Goal: Transaction & Acquisition: Purchase product/service

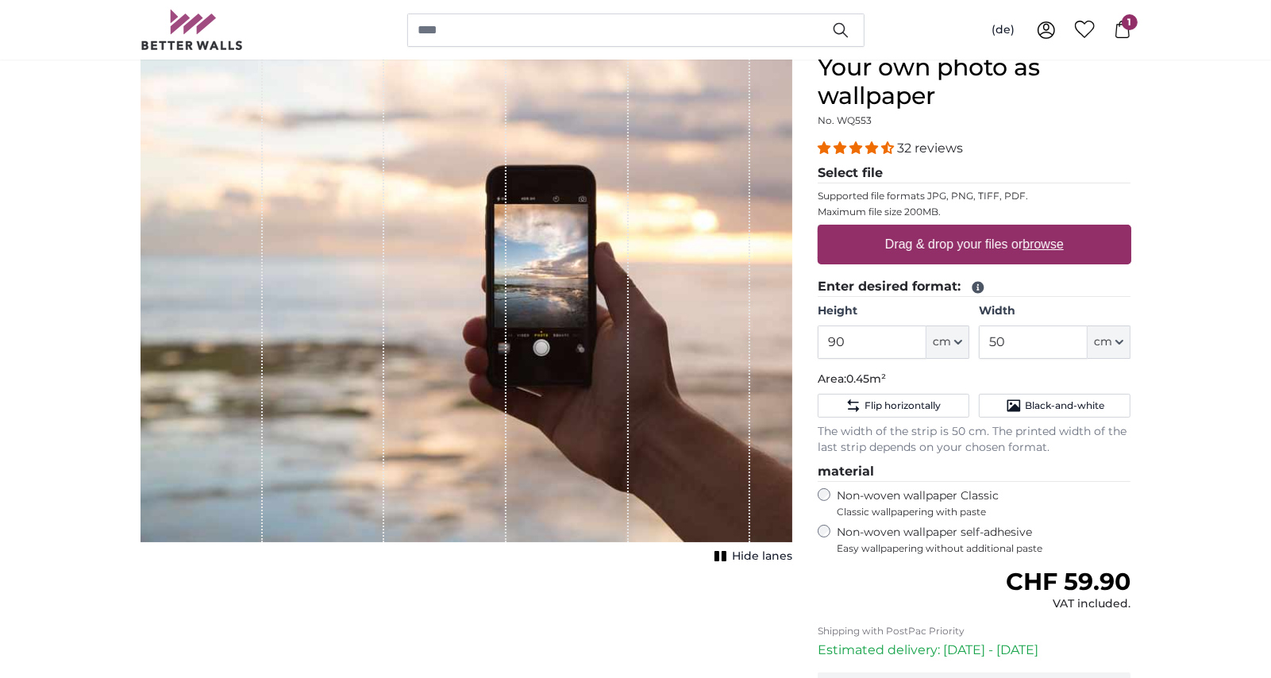
click at [1045, 248] on font "browse" at bounding box center [1042, 243] width 41 height 13
click at [1045, 229] on input "Drag & drop your files or browse" at bounding box center [975, 227] width 314 height 5
type input "**********"
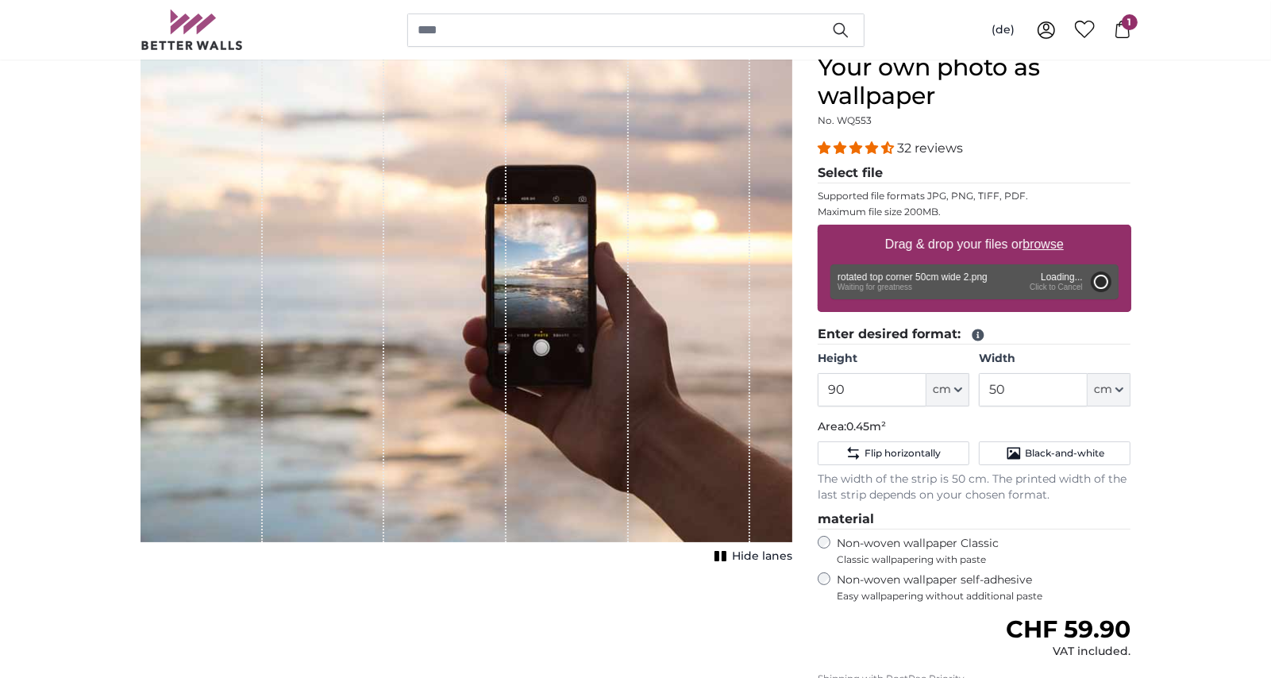
type input "200"
type input "112"
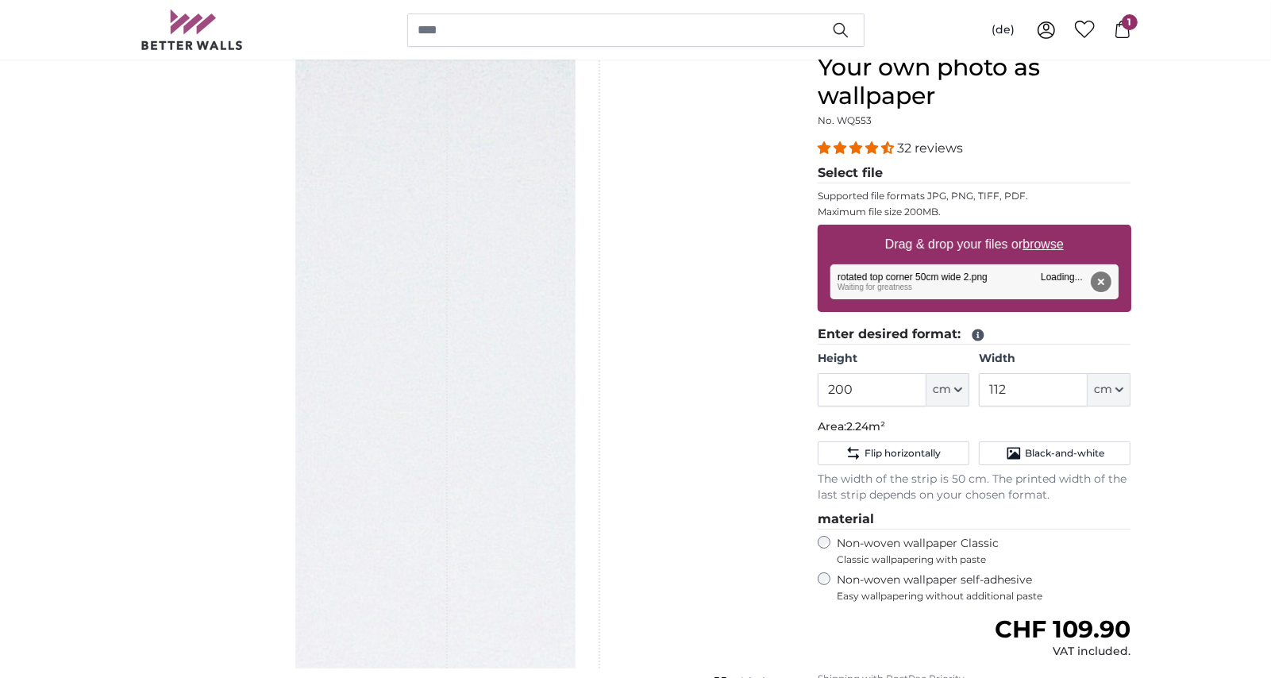
click at [1103, 282] on button "Remove" at bounding box center [1100, 281] width 21 height 21
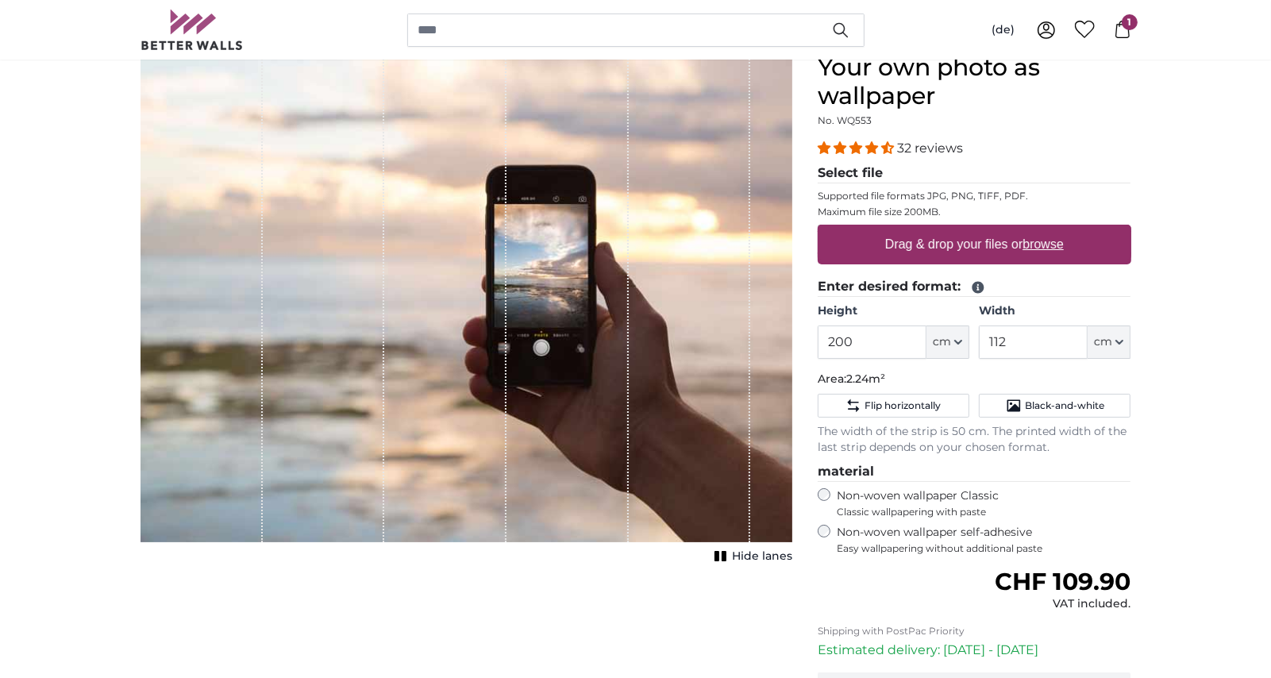
click at [1051, 243] on font "browse" at bounding box center [1042, 243] width 41 height 13
click at [1051, 229] on input "Drag & drop your files or browse" at bounding box center [975, 227] width 314 height 5
type input "**********"
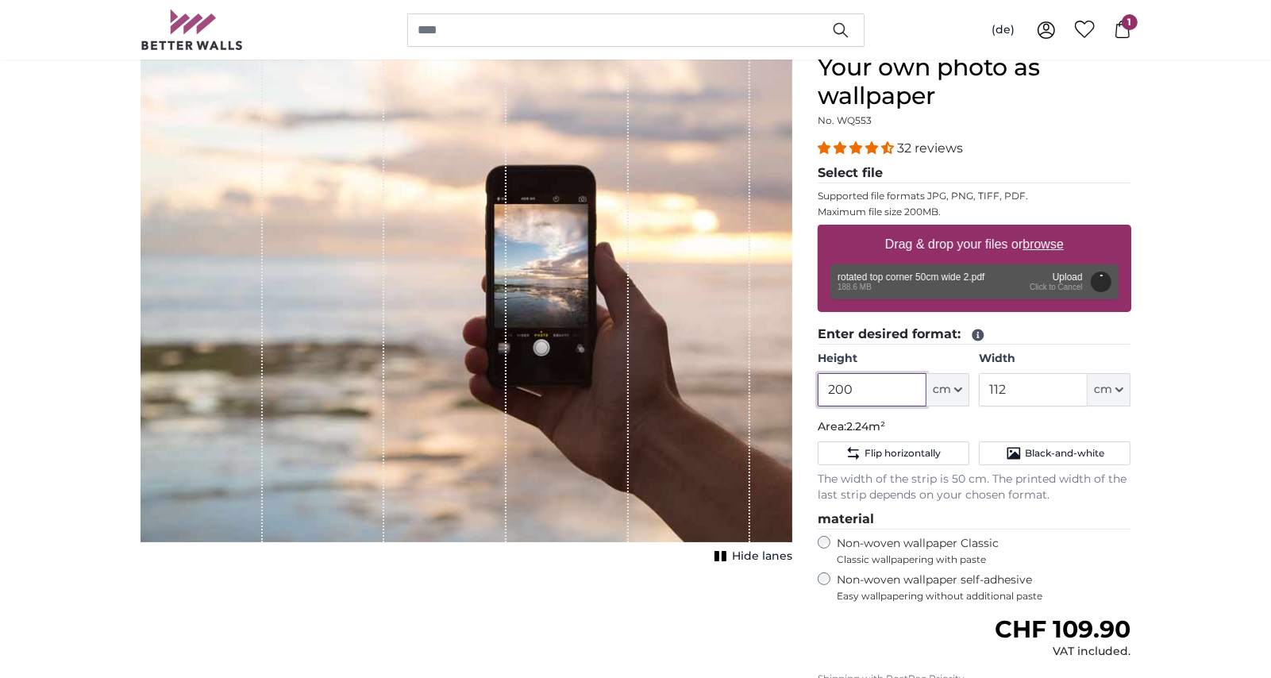
drag, startPoint x: 897, startPoint y: 391, endPoint x: 793, endPoint y: 402, distance: 104.6
click at [793, 402] on product-detail "Cancel Crop image Hide lanes Your own photo as wallpaper No. WQ553 32 reviews" at bounding box center [636, 451] width 1016 height 847
type input "90"
drag, startPoint x: 1023, startPoint y: 383, endPoint x: 953, endPoint y: 379, distance: 70.8
click at [953, 382] on div "Height 90 ft cm Centimeters (cm) Inches Feet (ft. in.) Width 112 ft cm Centimet…" at bounding box center [975, 379] width 314 height 56
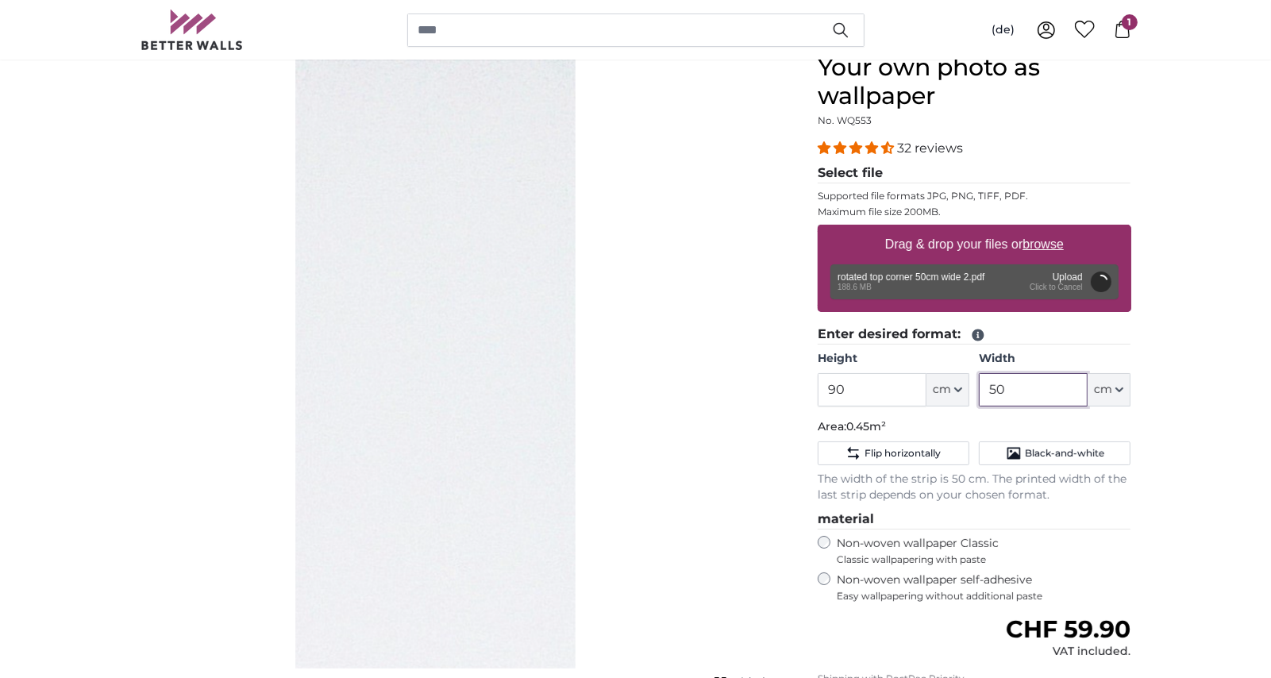
type input "50"
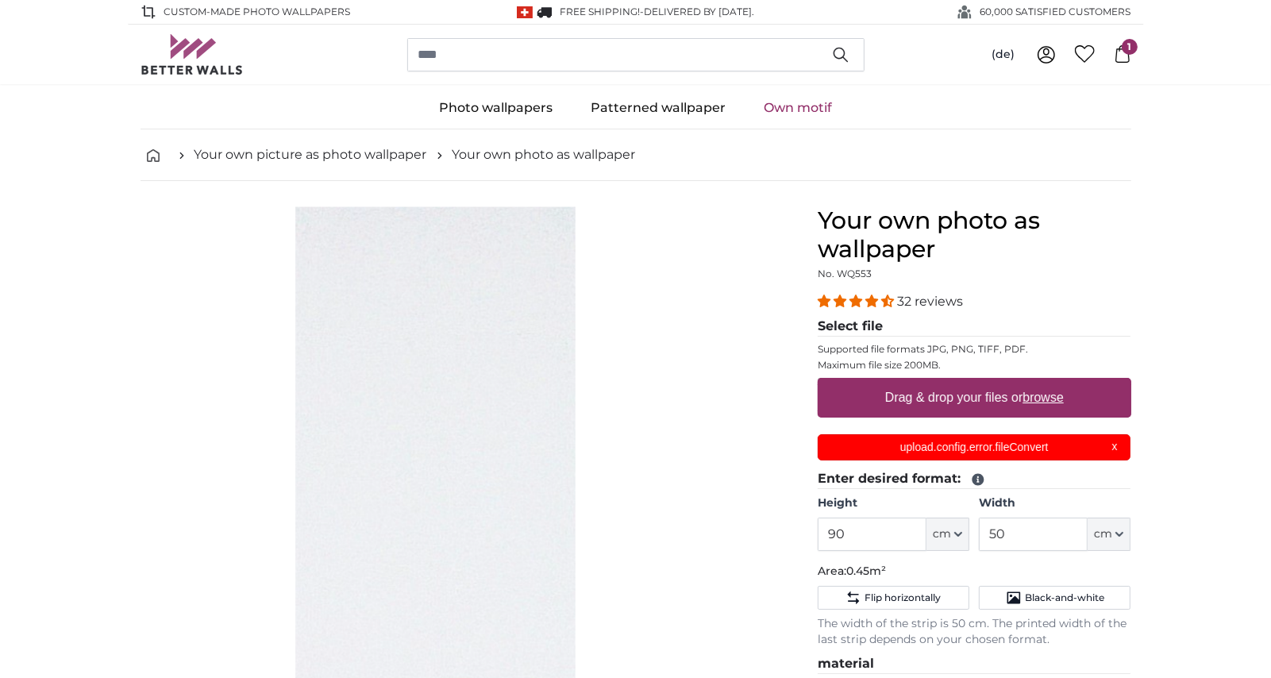
click at [1120, 446] on p "upload.config.error.fileConvert" at bounding box center [974, 447] width 294 height 17
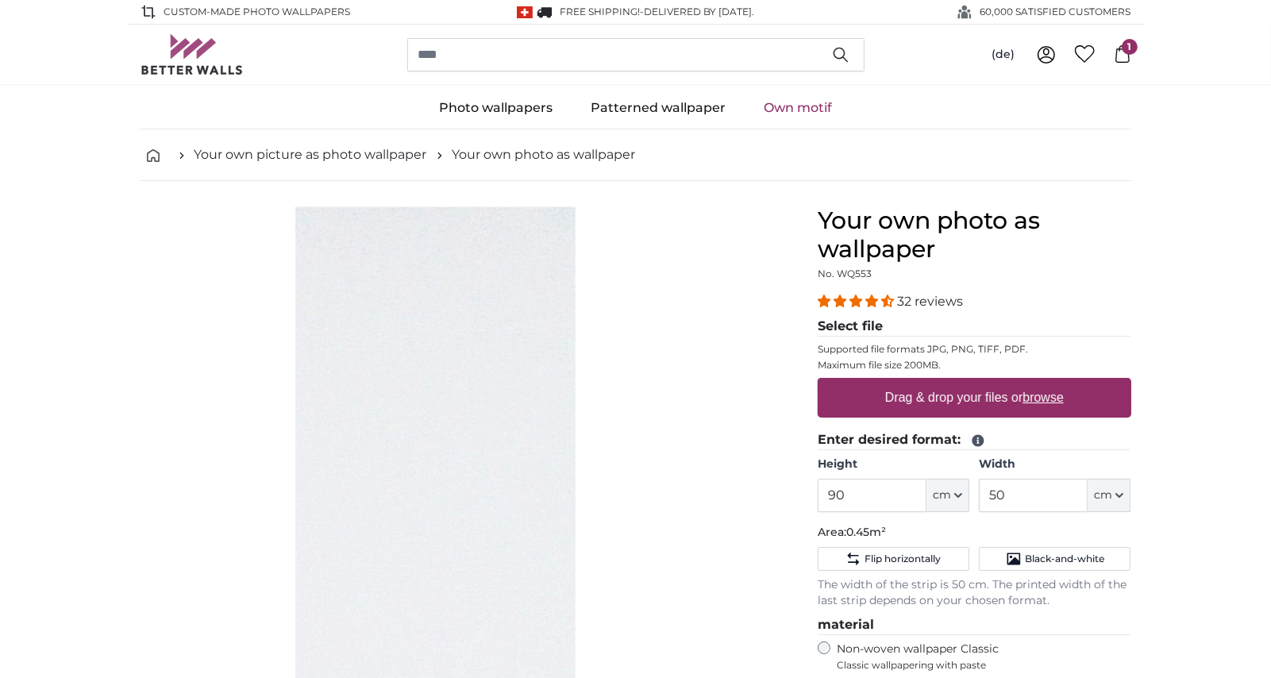
click at [1051, 399] on font "browse" at bounding box center [1042, 397] width 41 height 13
click at [1051, 383] on input "Drag & drop your files or browse" at bounding box center [975, 380] width 314 height 5
type input "**********"
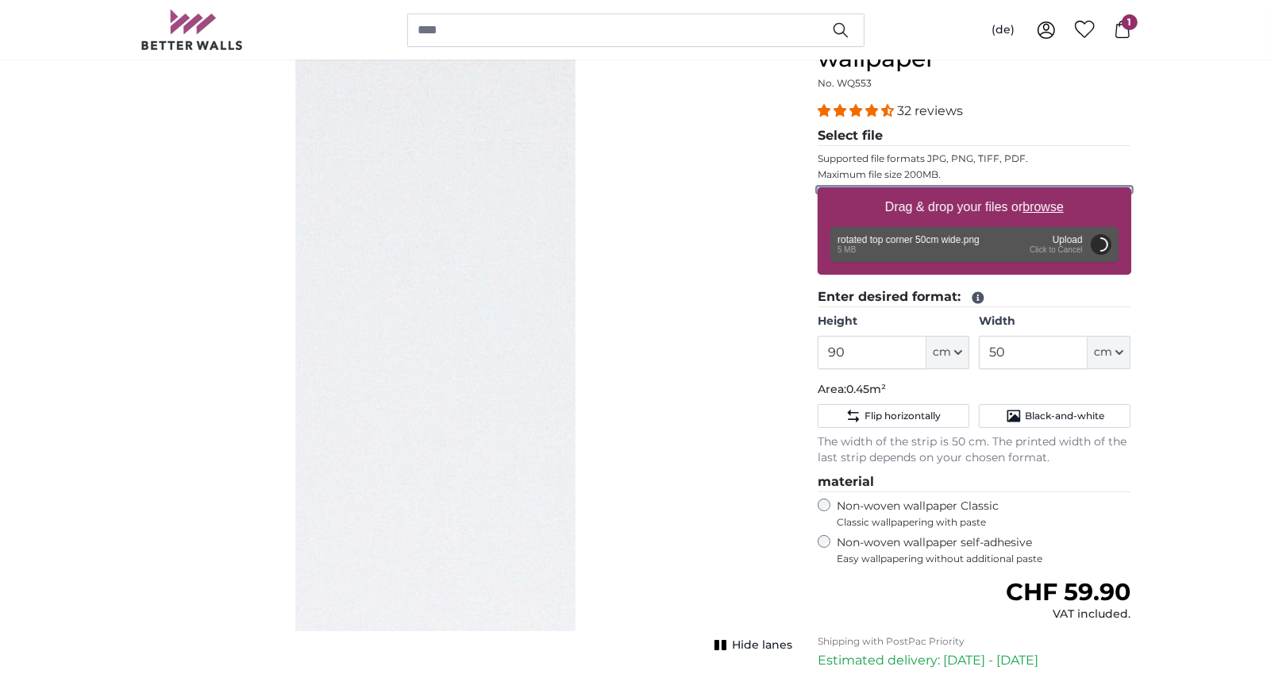
scroll to position [191, 0]
type input "200"
type input "112"
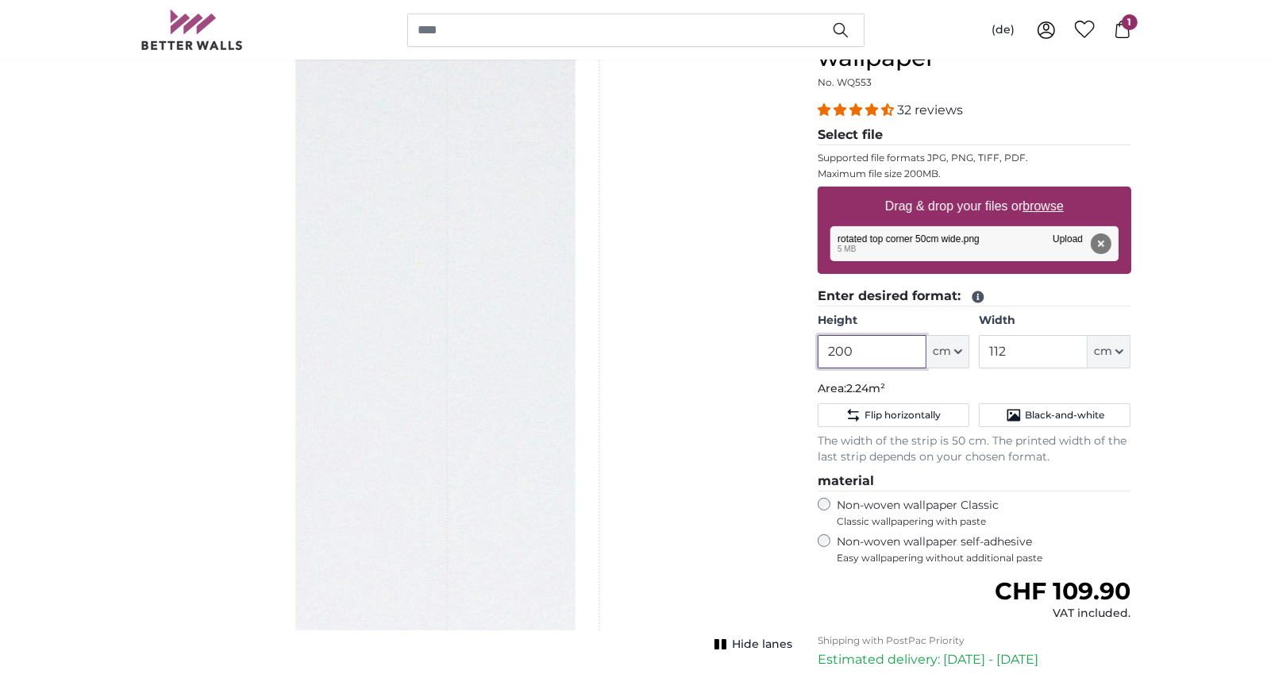
drag, startPoint x: 900, startPoint y: 350, endPoint x: 698, endPoint y: 328, distance: 203.6
click at [698, 328] on product-detail "Cancel Crop image Hide lanes Your own photo as wallpaper No. WQ553 32 reviews" at bounding box center [636, 413] width 1016 height 847
type input "90"
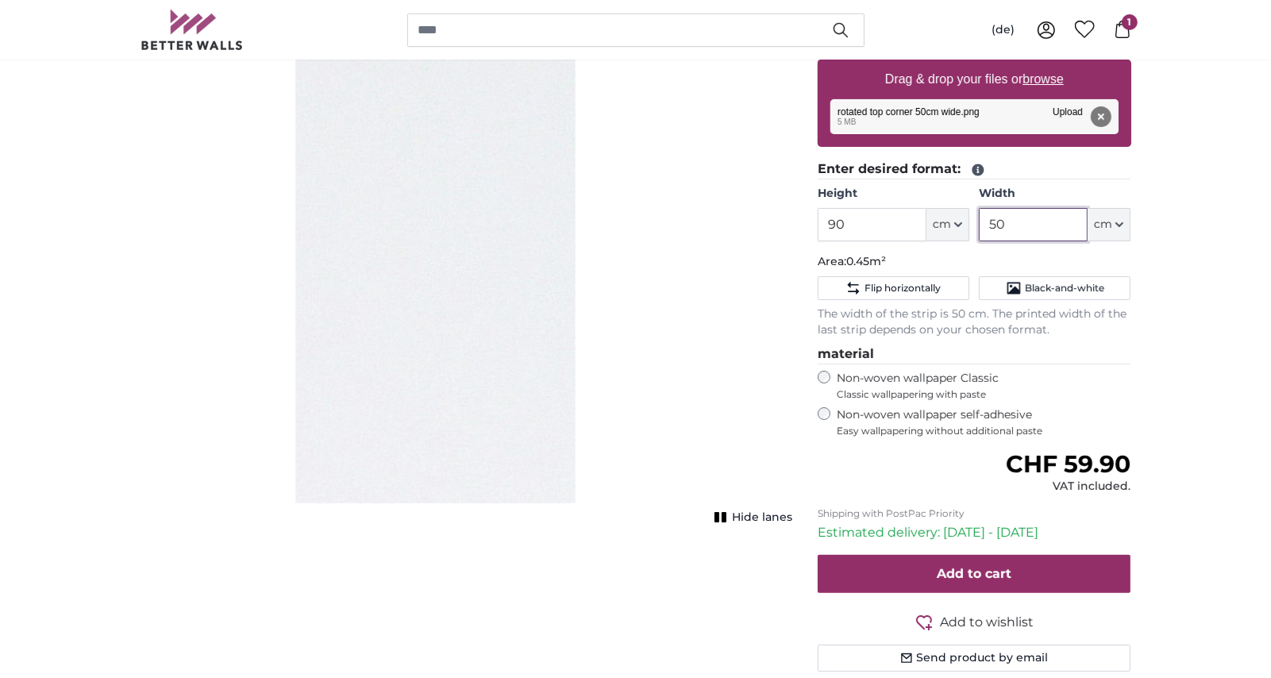
scroll to position [397, 0]
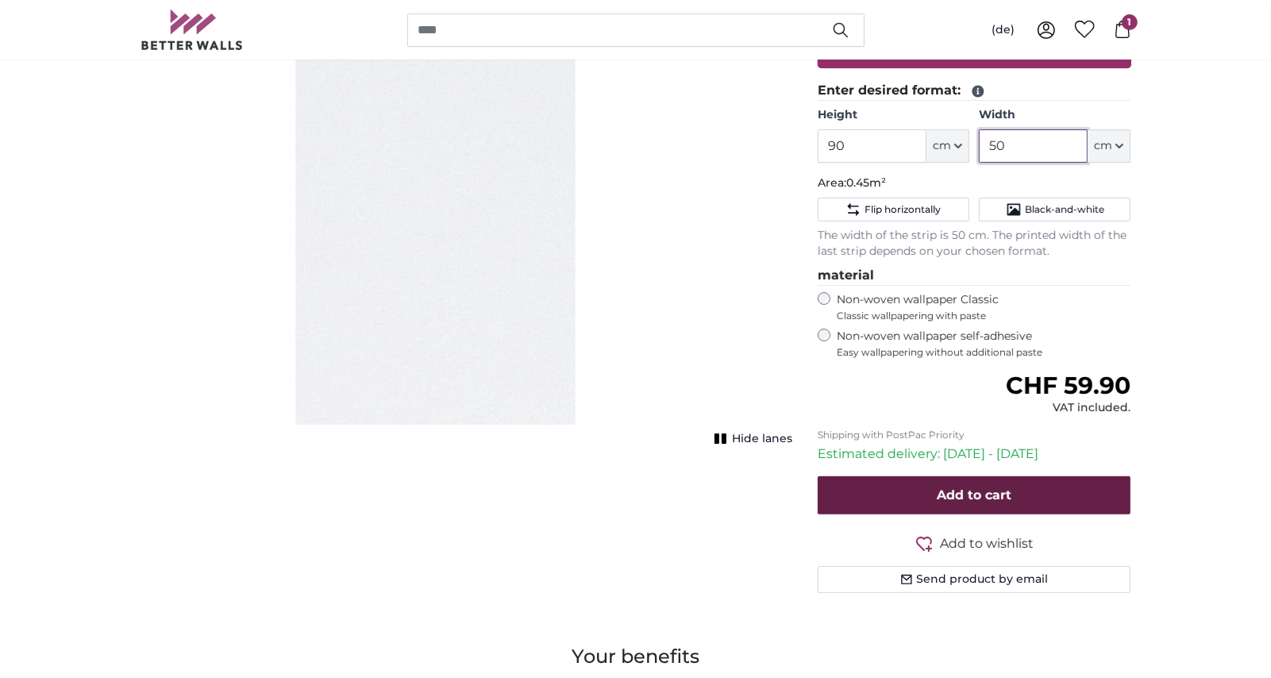
type input "50"
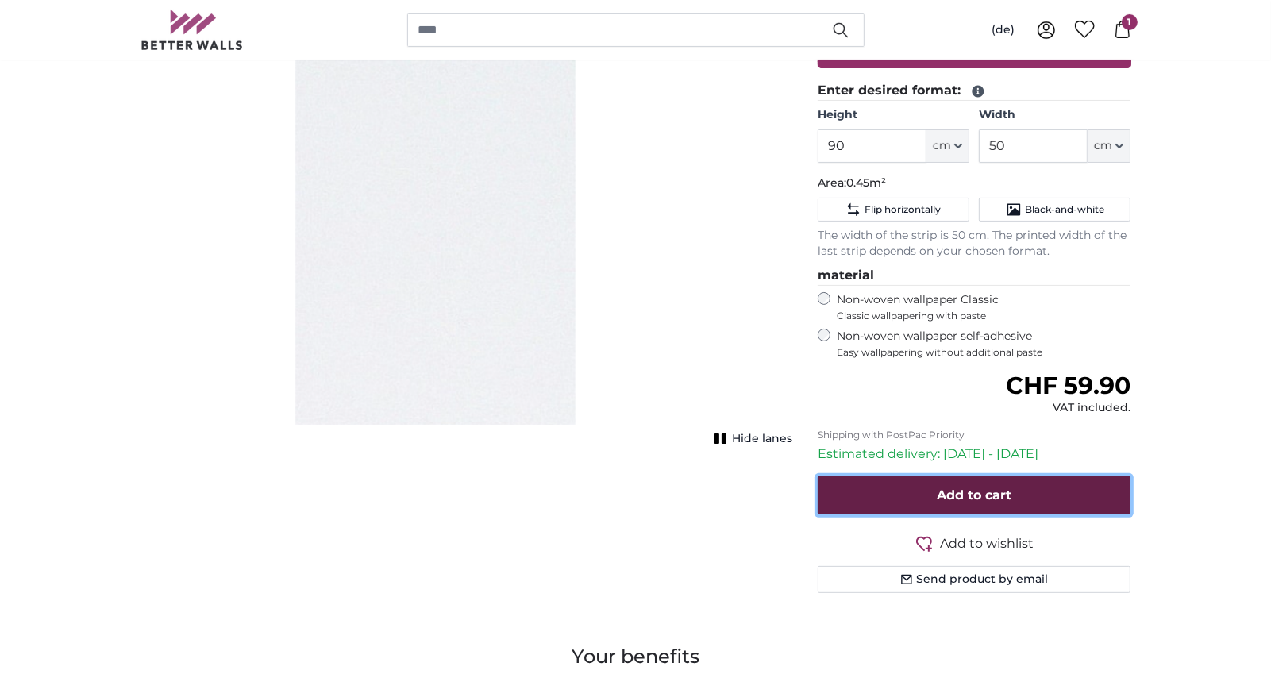
click at [974, 481] on button "Add to cart" at bounding box center [975, 495] width 314 height 38
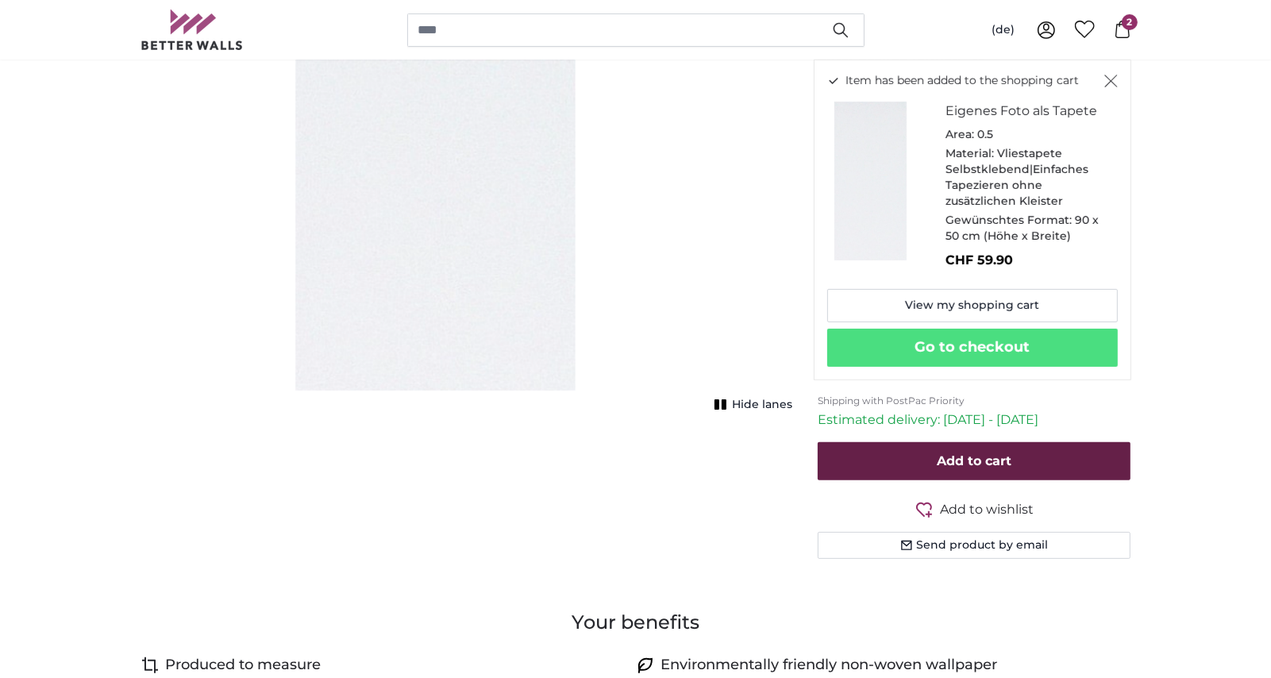
scroll to position [447, 0]
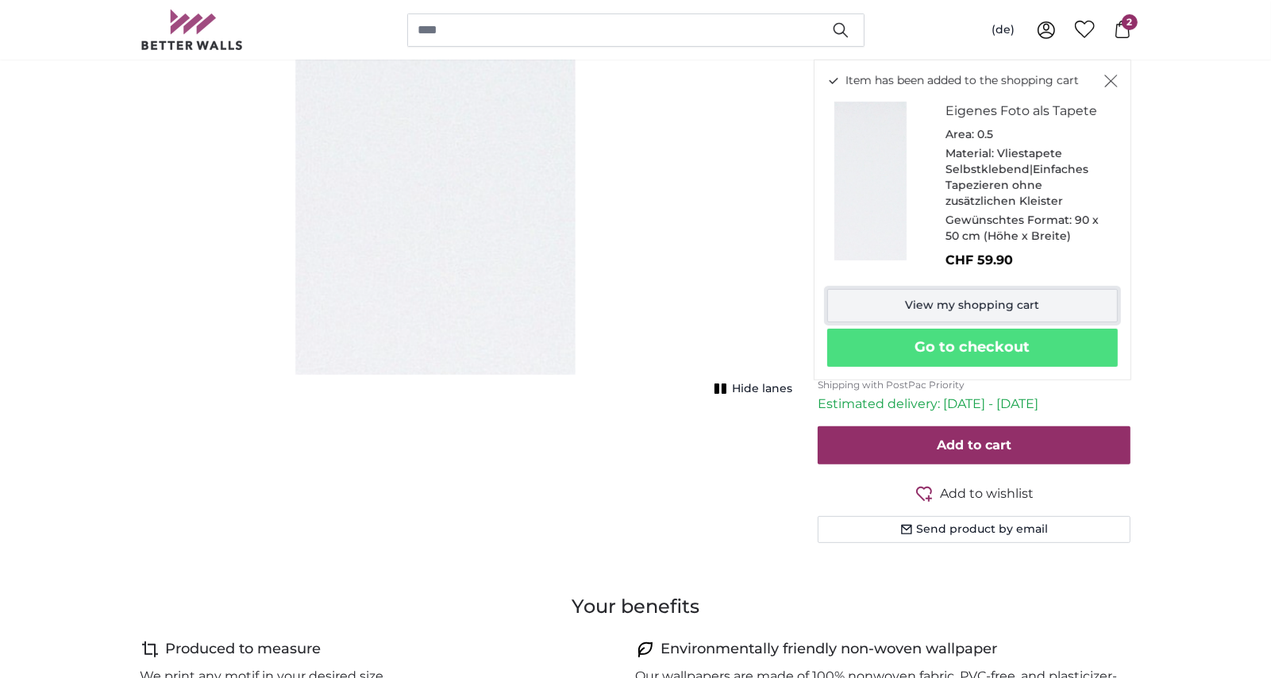
click at [1001, 308] on font "View my shopping cart" at bounding box center [972, 305] width 134 height 14
